Goal: Find specific page/section: Find specific page/section

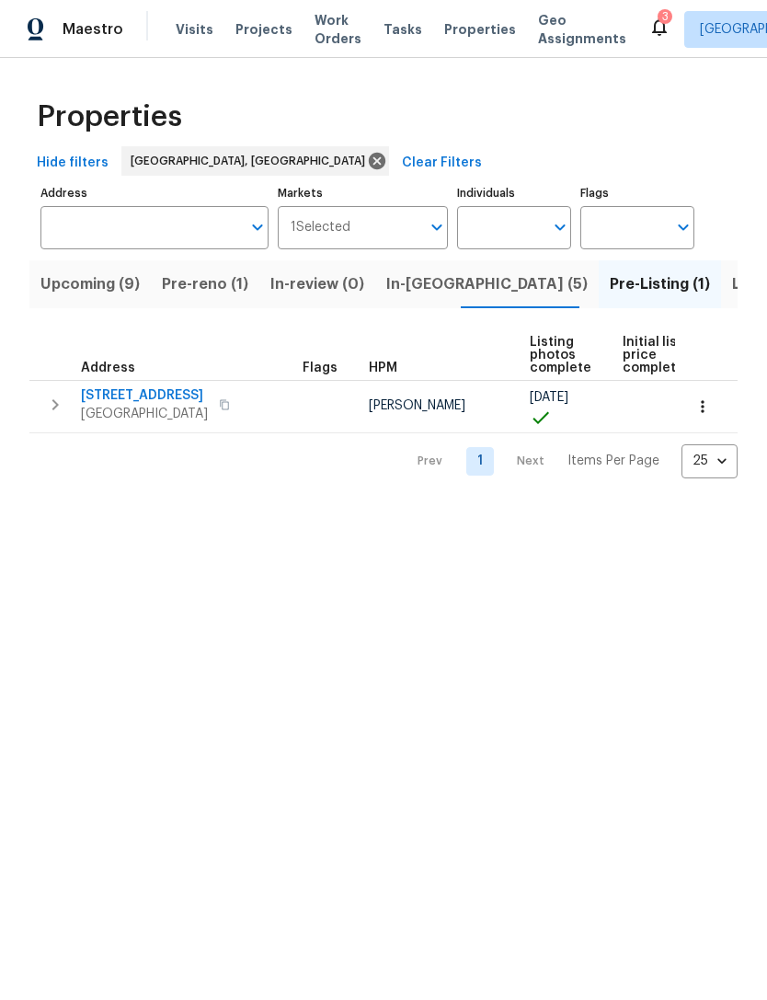
click at [80, 289] on span "Upcoming (9)" at bounding box center [89, 284] width 99 height 26
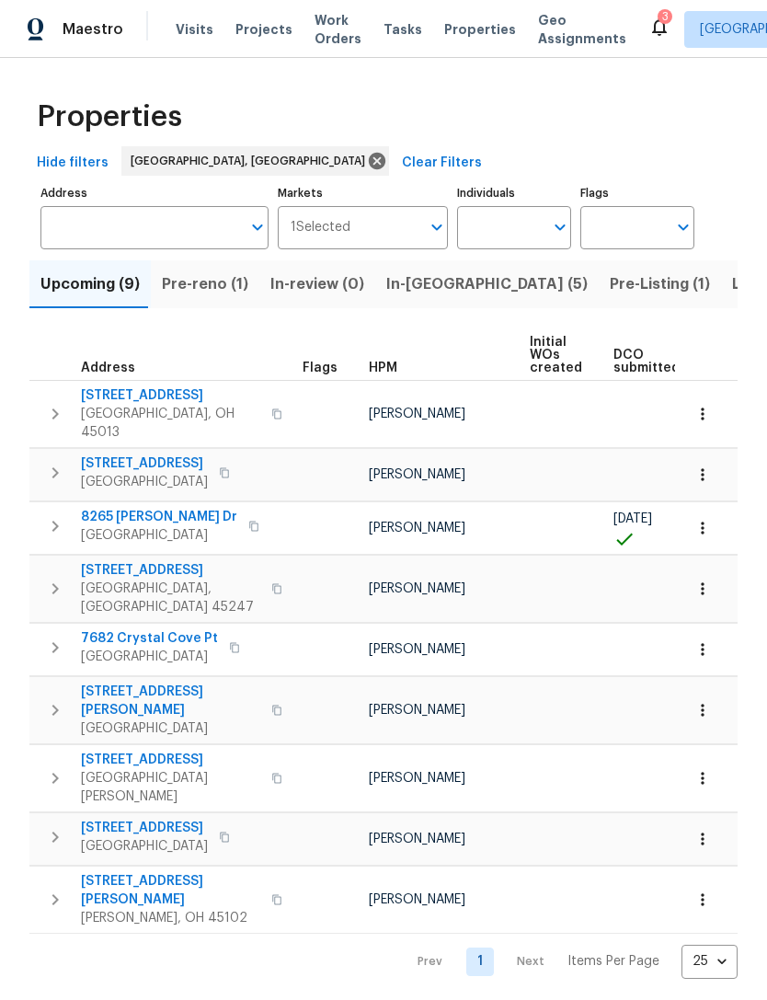
click at [143, 818] on span "1110 Deerhaven Ct" at bounding box center [144, 827] width 127 height 18
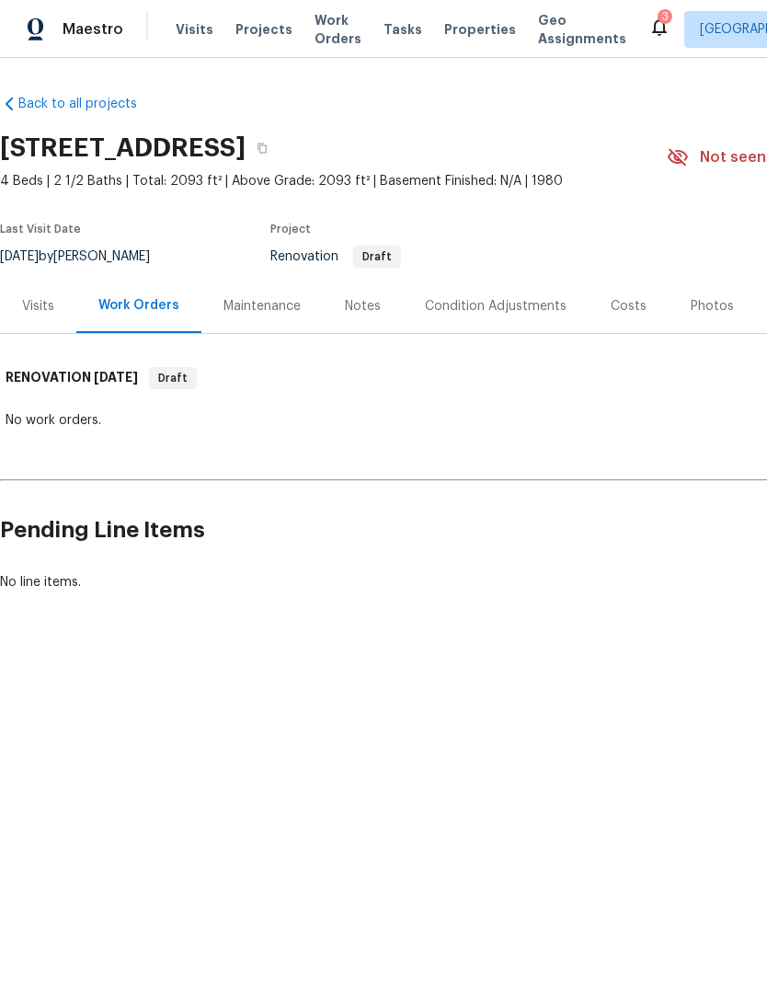
click at [360, 316] on div "Notes" at bounding box center [363, 306] width 80 height 54
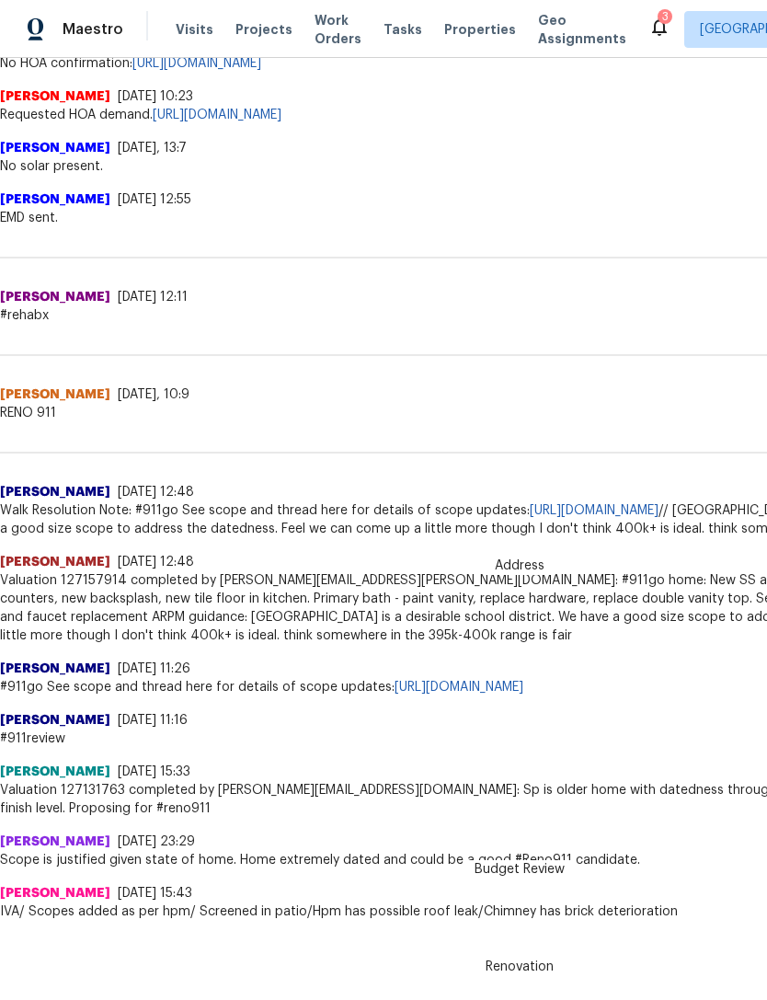
scroll to position [612, 0]
click at [530, 517] on link "[URL][DOMAIN_NAME]" at bounding box center [594, 510] width 129 height 13
click at [185, 35] on span "Visits" at bounding box center [195, 29] width 38 height 18
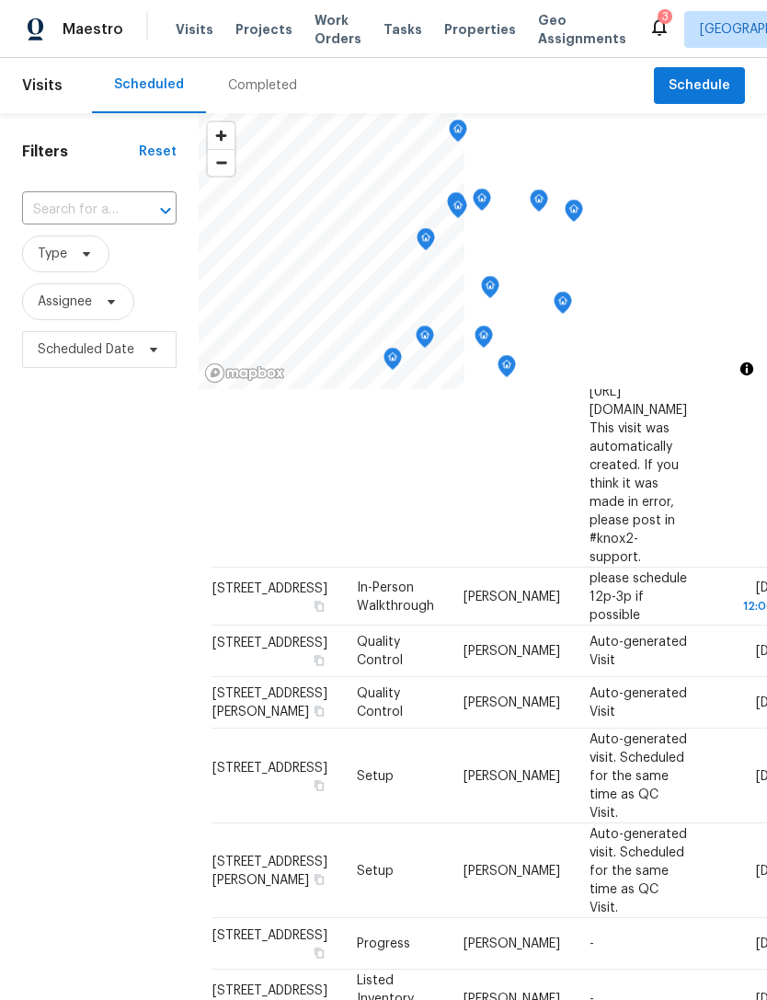
scroll to position [1236, 9]
